Goal: Task Accomplishment & Management: Complete application form

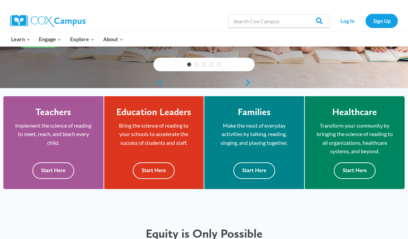
scroll to position [144, 0]
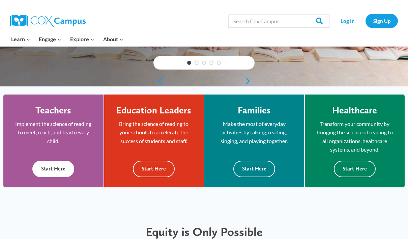
click at [53, 162] on button "Start Here" at bounding box center [53, 168] width 42 height 17
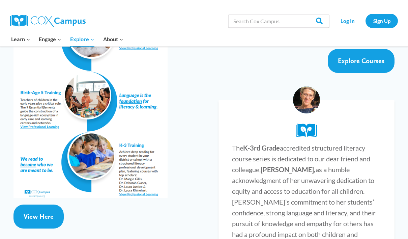
scroll to position [1321, 0]
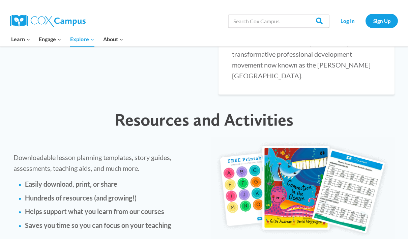
scroll to position [1523, 0]
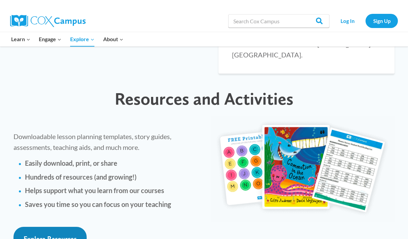
click at [46, 234] on span "Explore Resources" at bounding box center [50, 238] width 53 height 8
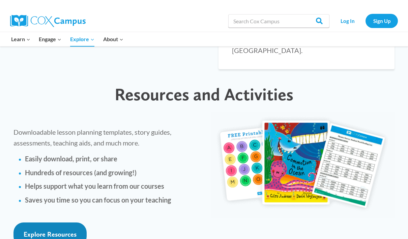
scroll to position [1481, 0]
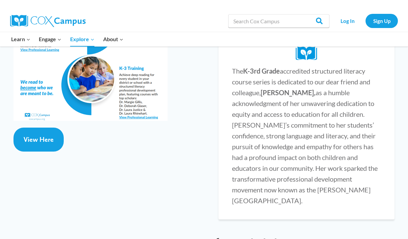
scroll to position [1378, 0]
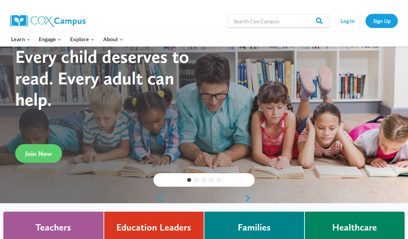
scroll to position [27, 0]
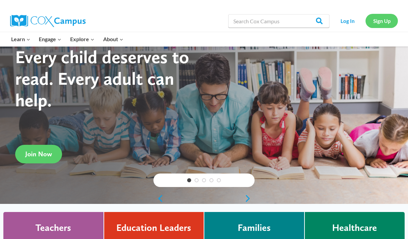
click at [378, 20] on link "Sign Up" at bounding box center [381, 21] width 32 height 14
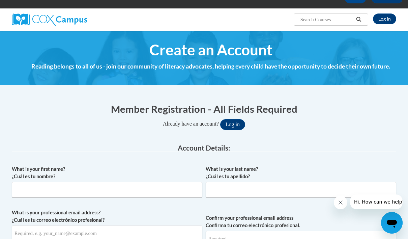
scroll to position [41, 0]
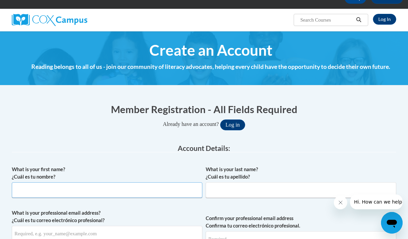
click at [52, 188] on input "What is your first name? ¿Cuál es tu nombre?" at bounding box center [107, 189] width 190 height 15
type input "Jane"
click at [224, 189] on input "What is your last name? ¿Cuál es tu apellido?" at bounding box center [300, 189] width 190 height 15
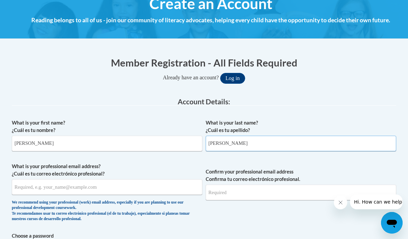
scroll to position [116, 0]
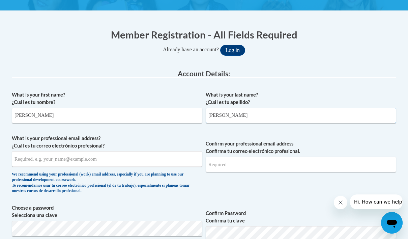
type input "Barrett Ottani"
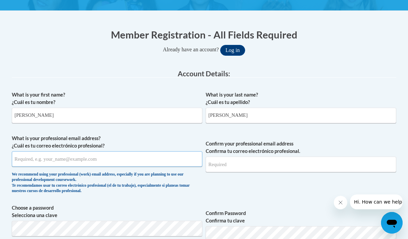
click at [32, 158] on input "What is your professional email address? ¿Cuál es tu correo electrónico profesi…" at bounding box center [107, 158] width 190 height 15
type input "barrettj@springfieldpublicschools.com"
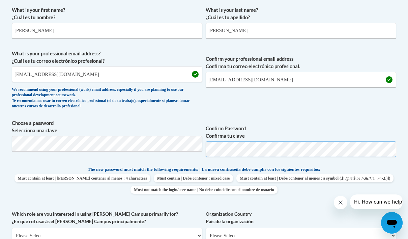
scroll to position [201, 0]
click at [320, 228] on select "Please Select United States | Estados Unidos Outside of the United States | Fue…" at bounding box center [300, 234] width 190 height 15
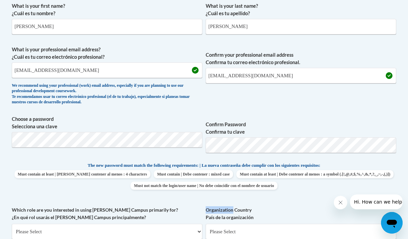
scroll to position [213, 0]
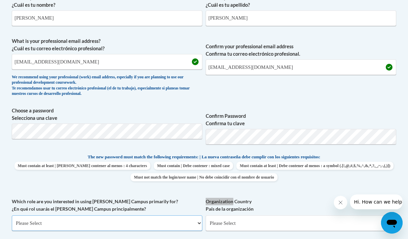
click at [197, 225] on select "Please Select College/University | Colegio/Universidad Community/Nonprofit Part…" at bounding box center [107, 222] width 190 height 15
select select "fbf2d438-af2f-41f8-98f1-81c410e29de3"
click at [12, 215] on select "Please Select College/University | Colegio/Universidad Community/Nonprofit Part…" at bounding box center [107, 222] width 190 height 15
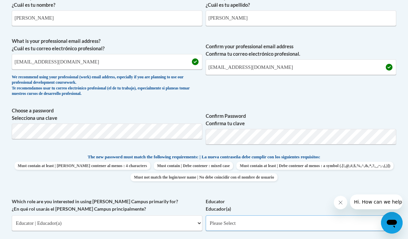
click at [351, 226] on select "Please Select Early Learning/Daycare Teacher/Family Home Care Provider | Maestr…" at bounding box center [300, 222] width 190 height 15
select select "8e40623d-54d0-45cd-9f92-5df65cd3f8cf"
click at [205, 215] on select "Please Select Early Learning/Daycare Teacher/Family Home Care Provider | Maestr…" at bounding box center [300, 222] width 190 height 15
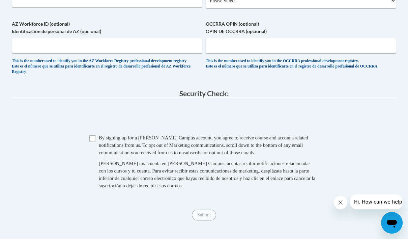
scroll to position [547, 0]
click at [92, 141] on input "Checkbox" at bounding box center [92, 138] width 6 height 6
checkbox input "true"
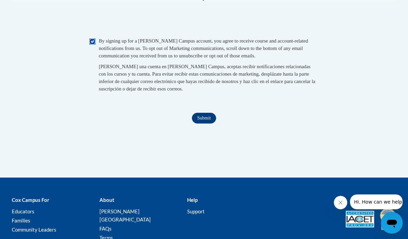
scroll to position [464, 0]
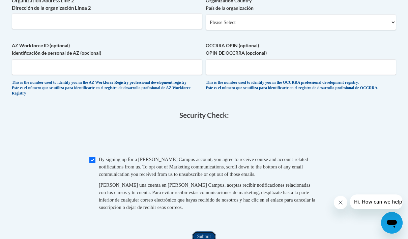
click at [200, 231] on input "Submit" at bounding box center [204, 236] width 24 height 11
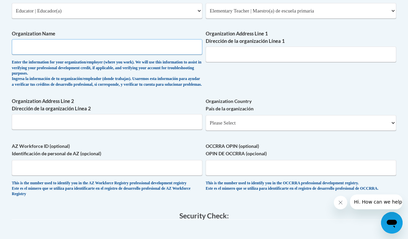
scroll to position [424, 0]
click at [42, 126] on input "Organization Address Line 2 Dirección de la organización Línea 2" at bounding box center [107, 121] width 190 height 15
type input "200 Birnie Ave"
type input "Springfield MA Public Schools"
type input "German Gerena"
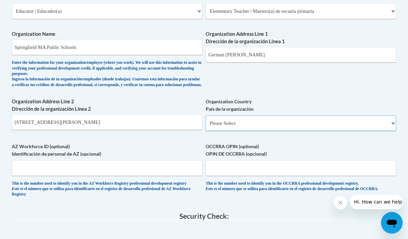
click at [385, 129] on select "Please Select United States | Estados Unidos Outside of the United States | Fue…" at bounding box center [300, 122] width 190 height 15
select select "ad49bcad-a171-4b2e-b99c-48b446064914"
click at [205, 120] on select "Please Select United States | Estados Unidos Outside of the United States | Fue…" at bounding box center [300, 122] width 190 height 15
select select
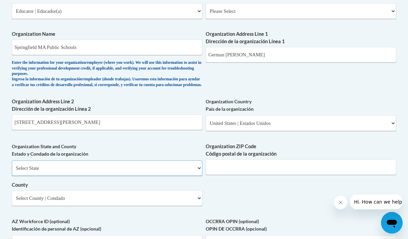
click at [199, 174] on select "Select State Alabama Alaska Arizona Arkansas California Colorado Connecticut De…" at bounding box center [107, 167] width 190 height 15
select select "Massachusetts"
click at [12, 165] on select "Select State Alabama Alaska Arizona Arkansas California Colorado Connecticut De…" at bounding box center [107, 167] width 190 height 15
click at [42, 205] on select "County" at bounding box center [107, 197] width 190 height 15
select select "Hampden"
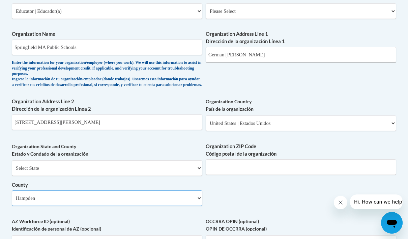
click at [12, 195] on select "Select County Barnstable Berkshire Bristol Dukes Essex Franklin Hampden Hampshi…" at bounding box center [107, 197] width 190 height 15
click at [247, 170] on input "Organization ZIP Code Código postal de la organización" at bounding box center [300, 166] width 190 height 15
type input "01107"
click at [334, 152] on label "Organization ZIP Code Código postal de la organización" at bounding box center [300, 150] width 190 height 15
click at [334, 159] on input "01107" at bounding box center [300, 166] width 190 height 15
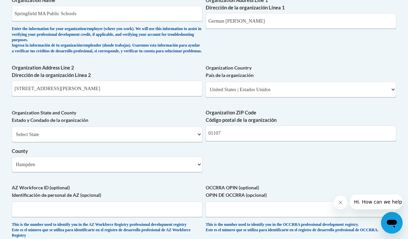
scroll to position [456, 0]
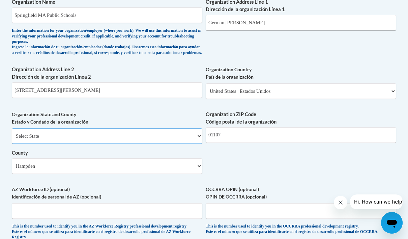
click at [60, 144] on select "Select State Alabama Alaska Arizona Arkansas California Colorado Connecticut De…" at bounding box center [107, 135] width 190 height 15
click at [76, 141] on select "Select State Alabama Alaska Arizona Arkansas California Colorado Connecticut De…" at bounding box center [107, 135] width 190 height 15
click at [73, 94] on input "200 Birnie Ave" at bounding box center [107, 89] width 190 height 15
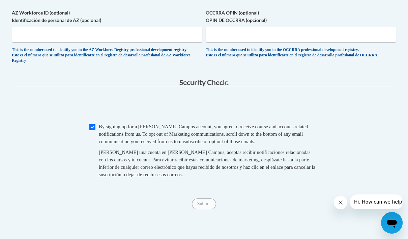
click at [152, 119] on span at bounding box center [204, 106] width 384 height 26
click at [205, 209] on input "Submit" at bounding box center [204, 203] width 24 height 11
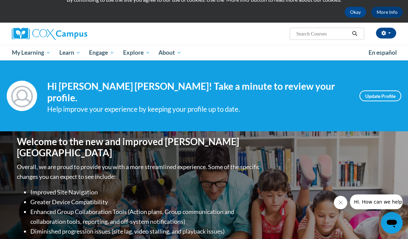
scroll to position [28, 0]
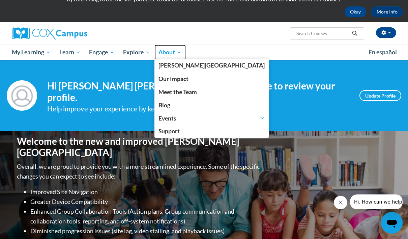
click at [177, 51] on span "About" at bounding box center [169, 52] width 23 height 8
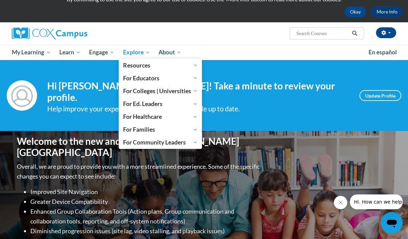
click at [136, 46] on link "Explore" at bounding box center [137, 51] width 36 height 15
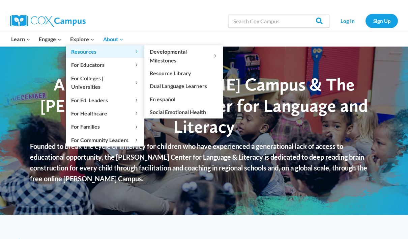
click at [85, 46] on link "Resources Expand" at bounding box center [105, 51] width 78 height 13
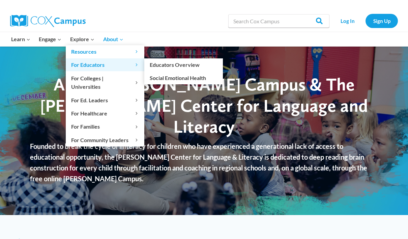
click at [89, 64] on span "For Educators Expand" at bounding box center [105, 64] width 68 height 9
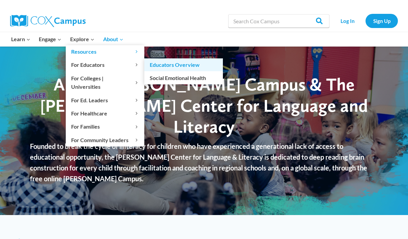
click at [180, 61] on link "Educators Overview" at bounding box center [183, 64] width 78 height 13
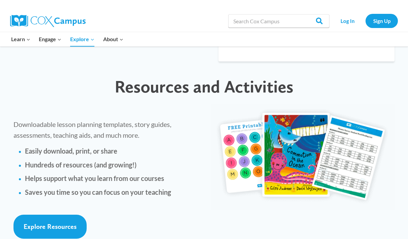
scroll to position [1538, 0]
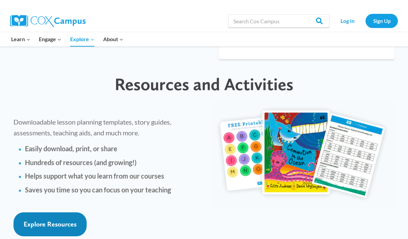
click at [58, 220] on span "Explore Resources" at bounding box center [50, 224] width 53 height 8
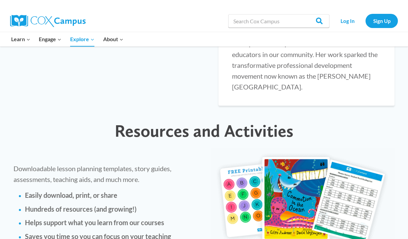
scroll to position [1492, 0]
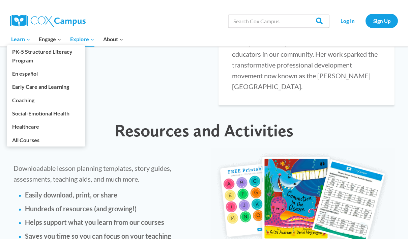
click at [20, 37] on span "Learn Expand" at bounding box center [20, 39] width 19 height 9
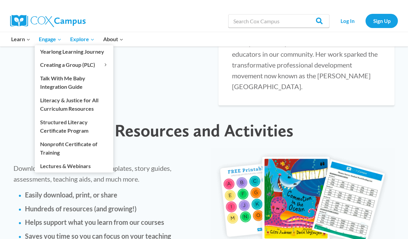
click at [50, 37] on span "Engage Expand" at bounding box center [50, 39] width 23 height 9
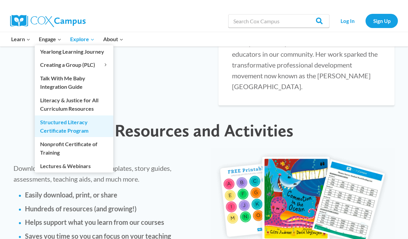
click at [72, 126] on link "Structured Literacy Certificate Program" at bounding box center [74, 126] width 78 height 22
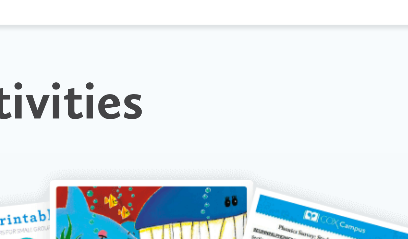
scroll to position [1494, 0]
